Goal: Navigation & Orientation: Find specific page/section

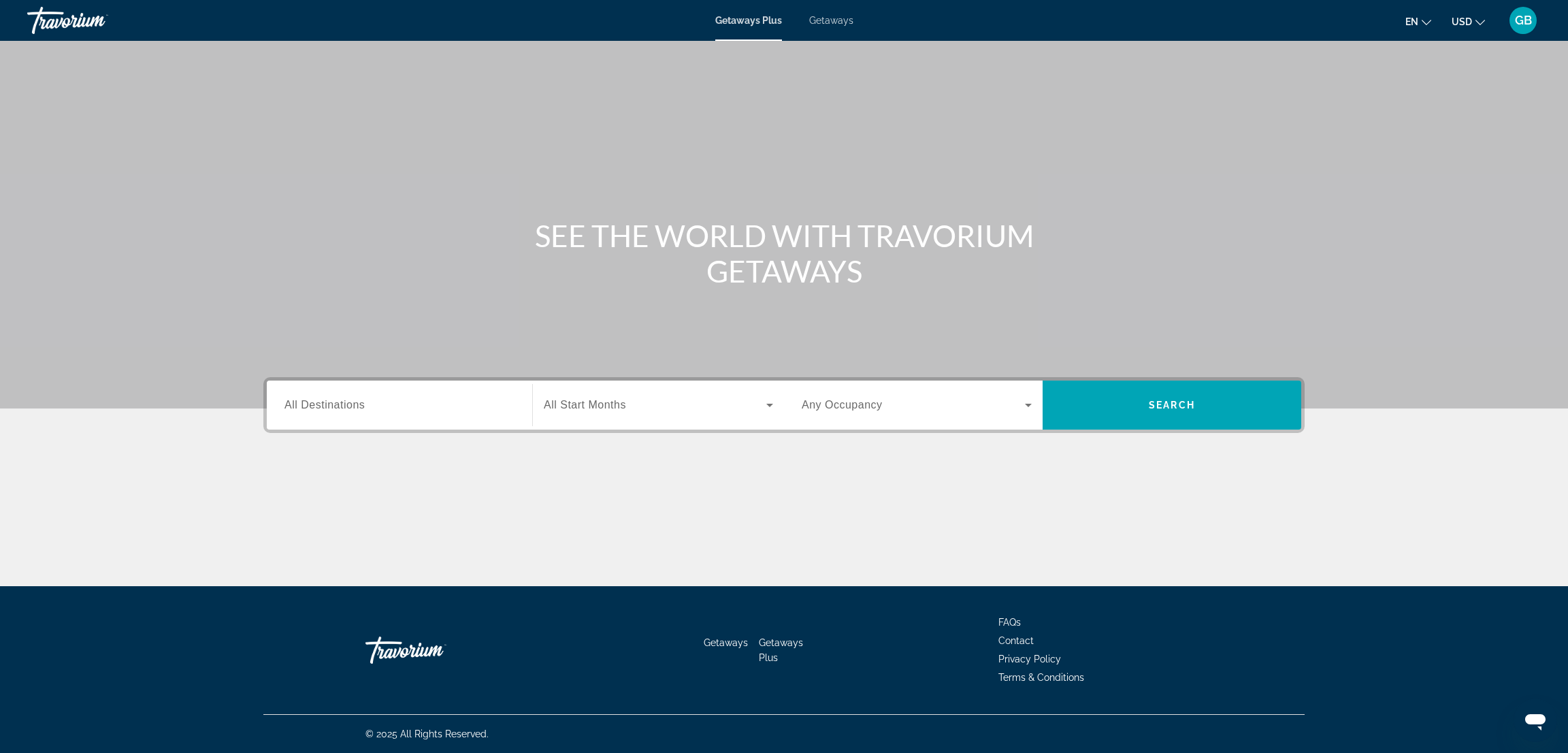
click at [830, 23] on span "Getaways" at bounding box center [831, 20] width 44 height 11
